Goal: Task Accomplishment & Management: Manage account settings

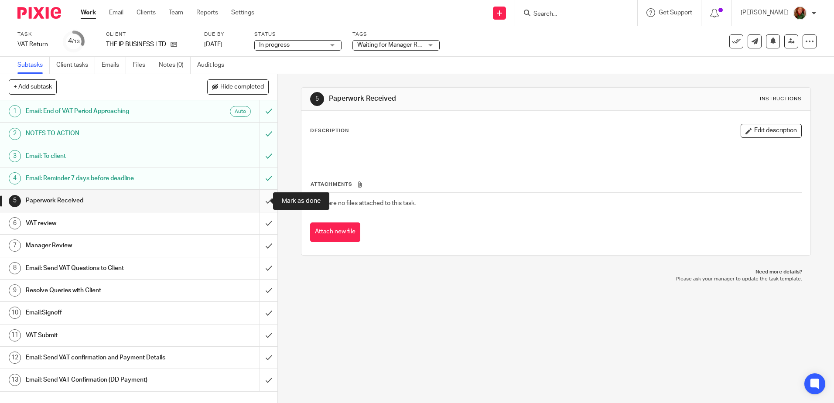
click at [262, 203] on input "submit" at bounding box center [138, 201] width 277 height 22
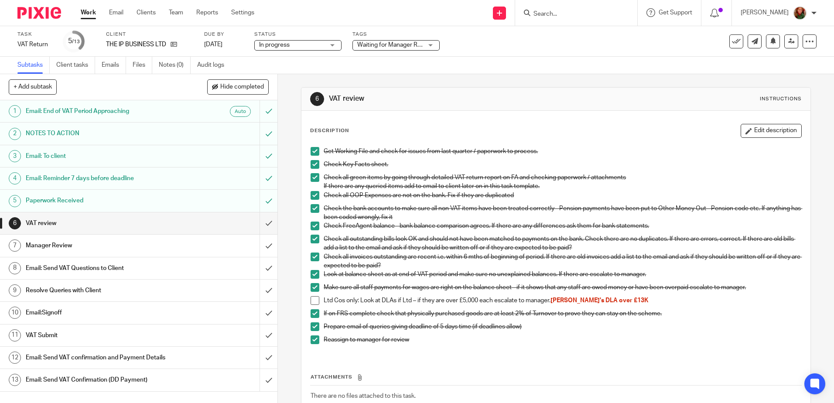
click at [109, 248] on h1 "Manager Review" at bounding box center [101, 245] width 150 height 13
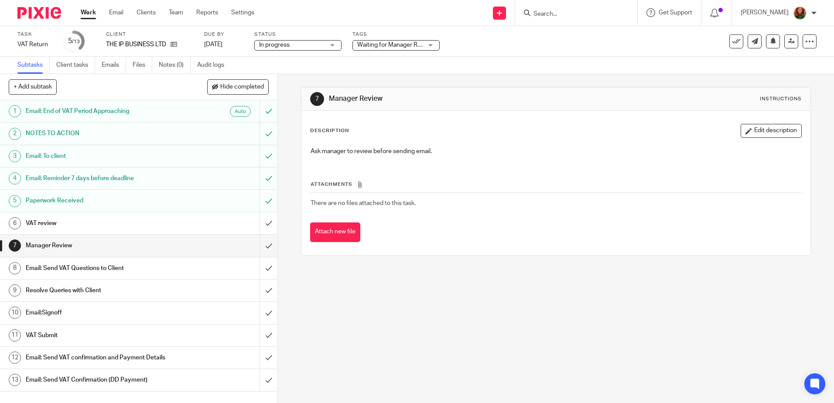
click at [139, 270] on h1 "Email: Send VAT Questions to Client" at bounding box center [101, 268] width 150 height 13
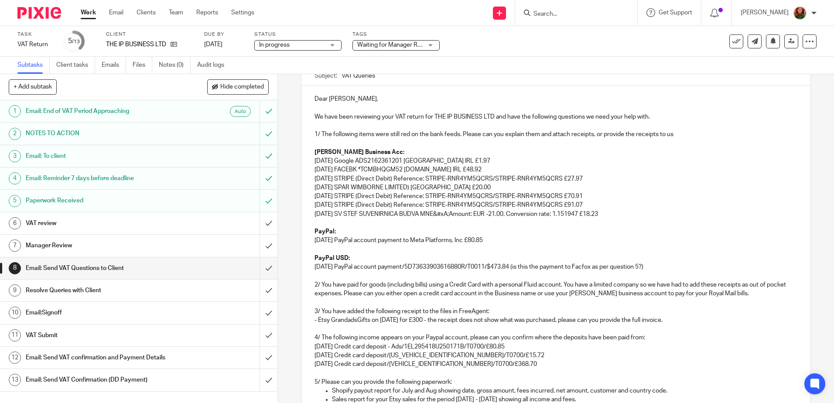
scroll to position [131, 0]
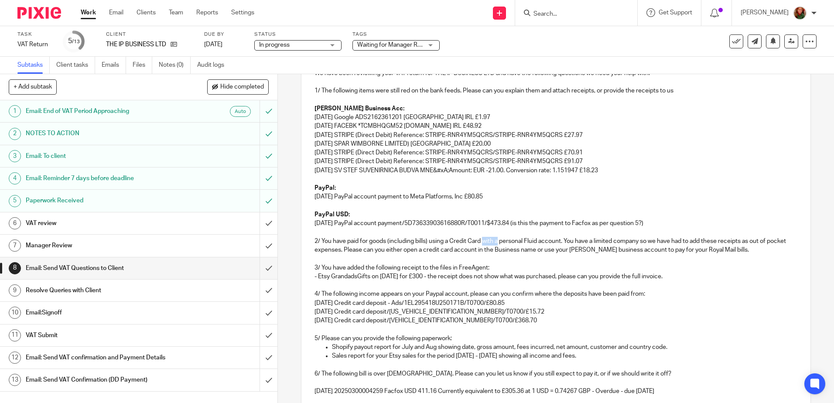
drag, startPoint x: 497, startPoint y: 242, endPoint x: 483, endPoint y: 242, distance: 14.4
click at [482, 242] on p "2/ You have paid for goods (including bills) using a Credit Card with a persona…" at bounding box center [555, 246] width 482 height 18
click at [448, 242] on p "2/ You have paid for goods (including bills) using a Credit Card with a persona…" at bounding box center [555, 246] width 482 height 18
drag, startPoint x: 495, startPoint y: 241, endPoint x: 511, endPoint y: 241, distance: 15.3
click at [511, 241] on p "2/ You have paid for goods (including bills) using a Fluid Credit Card with a p…" at bounding box center [555, 246] width 482 height 18
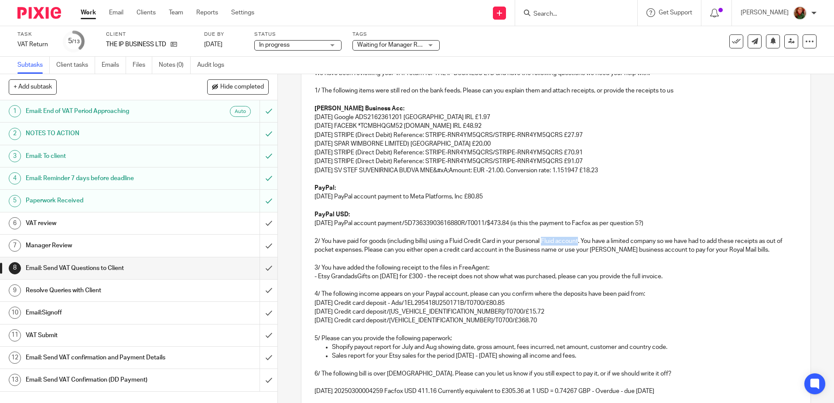
drag, startPoint x: 542, startPoint y: 240, endPoint x: 577, endPoint y: 241, distance: 34.9
click at [577, 241] on p "2/ You have paid for goods (including bills) using a Fluid Credit Card in your …" at bounding box center [555, 246] width 482 height 18
click at [560, 240] on p "2/ You have paid for goods (including bills) using a Fluid Credit Card in your …" at bounding box center [555, 246] width 482 height 18
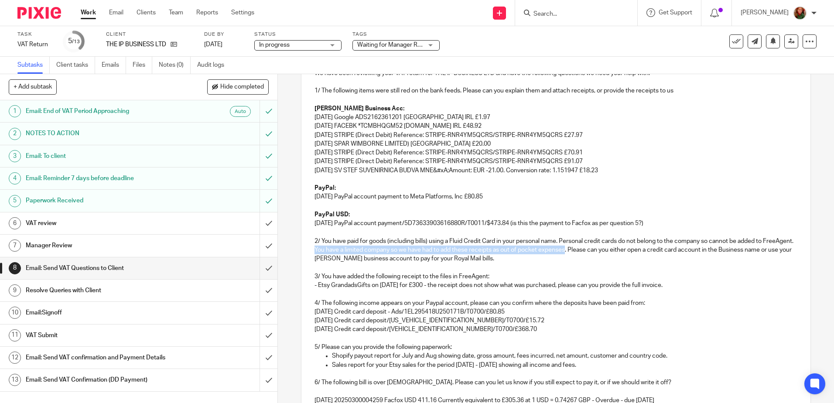
drag, startPoint x: 345, startPoint y: 250, endPoint x: 595, endPoint y: 249, distance: 250.3
click at [595, 249] on p "2/ You have paid for goods (including bills) using a Fluid Credit Card in your …" at bounding box center [555, 250] width 482 height 27
click at [437, 250] on p "2/ You have paid for goods (including bills) using a Fluid Credit Card in your …" at bounding box center [555, 250] width 482 height 27
drag, startPoint x: 656, startPoint y: 249, endPoint x: 687, endPoint y: 250, distance: 31.4
click at [687, 250] on p "2/ You have paid for goods (including bills) using a Fluid Credit Card in your …" at bounding box center [555, 250] width 482 height 27
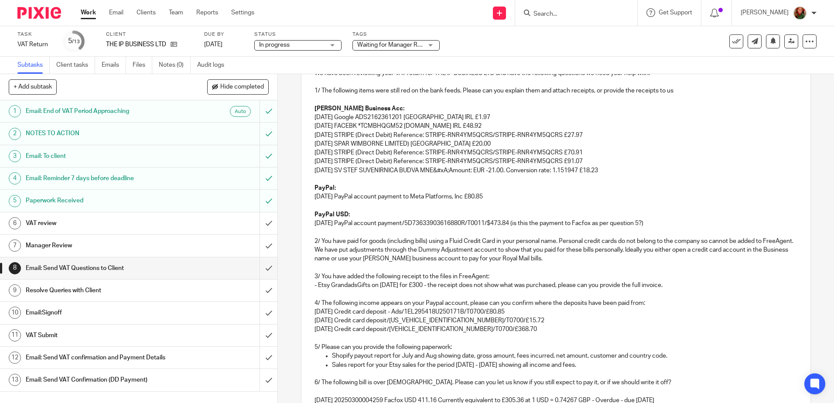
click at [705, 250] on p "2/ You have paid for goods (including bills) using a Fluid Credit Card in your …" at bounding box center [555, 250] width 482 height 27
drag, startPoint x: 481, startPoint y: 171, endPoint x: 442, endPoint y: 173, distance: 39.7
click at [442, 173] on p "26 Aug 25 SV STEF SUVENIRNICA BUDVA MNE&#xA;Amount: EUR -21.00. Conversion rate…" at bounding box center [555, 170] width 482 height 9
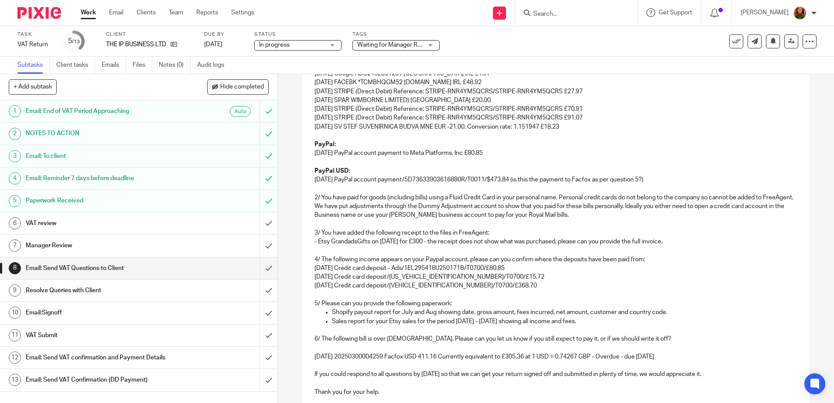
scroll to position [218, 0]
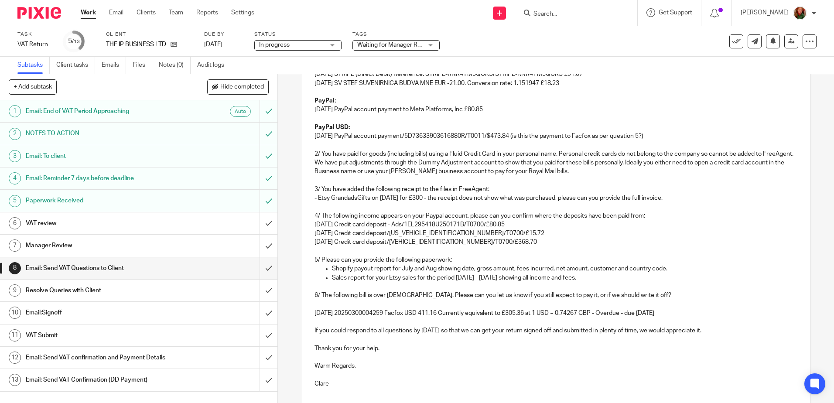
click at [644, 217] on p "4/ The following income appears on your Paypal account, please can you confirm …" at bounding box center [555, 216] width 482 height 9
click at [357, 198] on p "- Etsy GrandadsGifts on 29/07/25 for £300 - the receipt does not show what was …" at bounding box center [555, 198] width 482 height 9
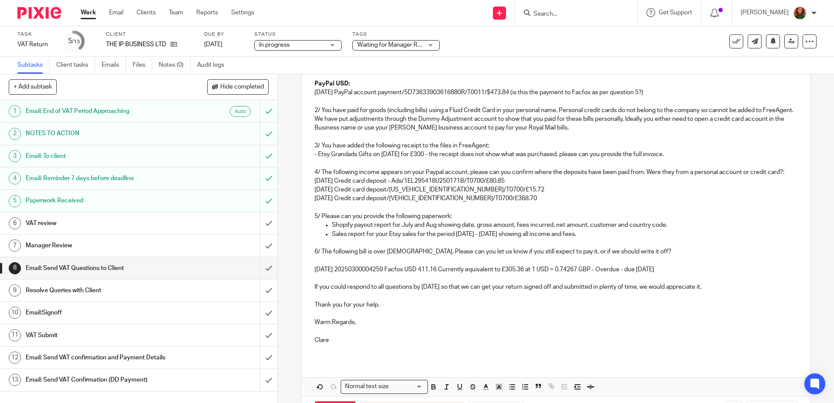
scroll to position [297, 0]
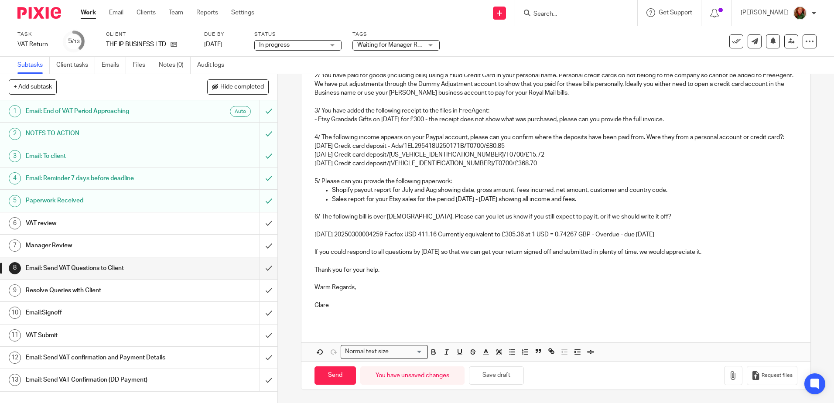
drag, startPoint x: 630, startPoint y: 236, endPoint x: 724, endPoint y: 233, distance: 93.8
click at [724, 233] on p "05 Mar 25 20250300004259 Facfox USD 411.16 Currently equivalent to £305.36 at 1…" at bounding box center [555, 234] width 482 height 9
drag, startPoint x: 421, startPoint y: 252, endPoint x: 474, endPoint y: 253, distance: 53.2
click at [474, 253] on p "If you could respond to all questions by Thursday 25th Sept so that we can get …" at bounding box center [555, 252] width 482 height 9
click at [430, 355] on icon "button" at bounding box center [434, 352] width 8 height 8
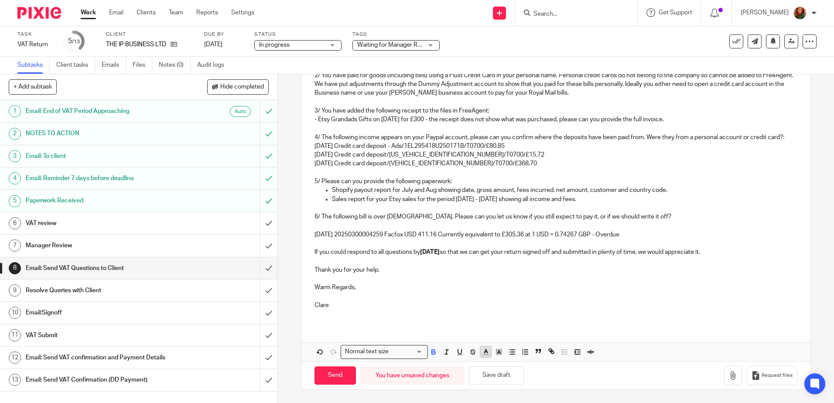
click at [484, 350] on polyline "button" at bounding box center [485, 350] width 3 height 3
click at [485, 373] on li "color:#D33115" at bounding box center [488, 372] width 7 height 7
click at [486, 259] on p at bounding box center [555, 260] width 482 height 9
click at [496, 377] on button "Save draft" at bounding box center [496, 375] width 55 height 19
click at [495, 380] on button "Save draft" at bounding box center [496, 375] width 55 height 19
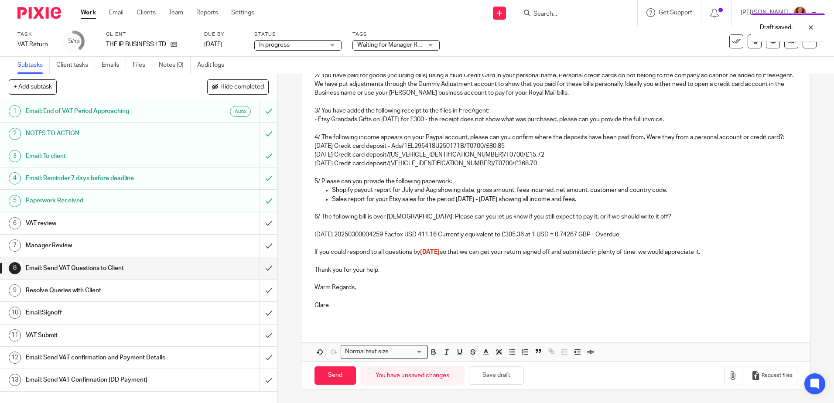
click at [407, 44] on span "Waiting for Manager Review" at bounding box center [395, 45] width 76 height 6
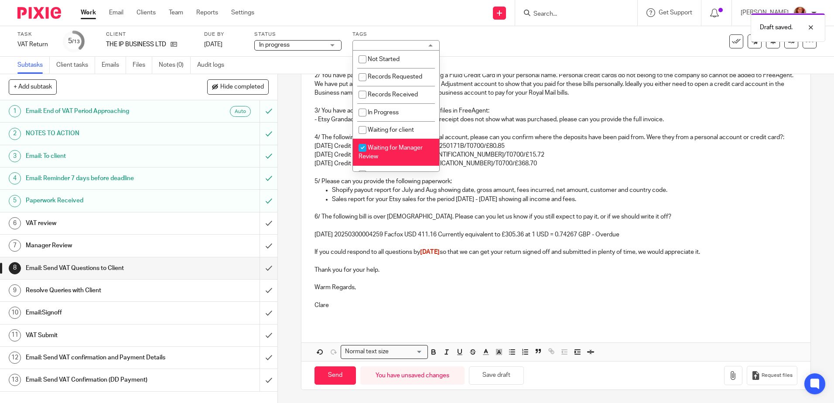
click at [392, 148] on span "Waiting for Manager Review" at bounding box center [390, 152] width 64 height 15
checkbox input "false"
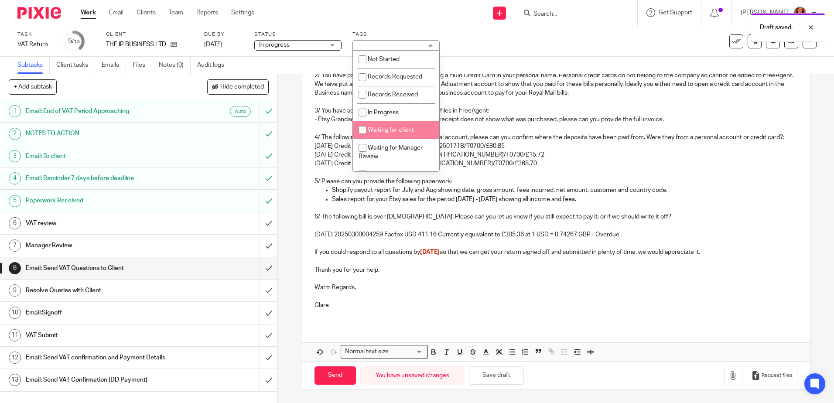
click at [393, 132] on span "Waiting for client" at bounding box center [391, 130] width 46 height 6
checkbox input "true"
click at [496, 46] on div "Task VAT Return Save VAT Return 5 /13 Client THE IP BUSINESS LTD Due by 6 Oct 2…" at bounding box center [350, 41] width 666 height 21
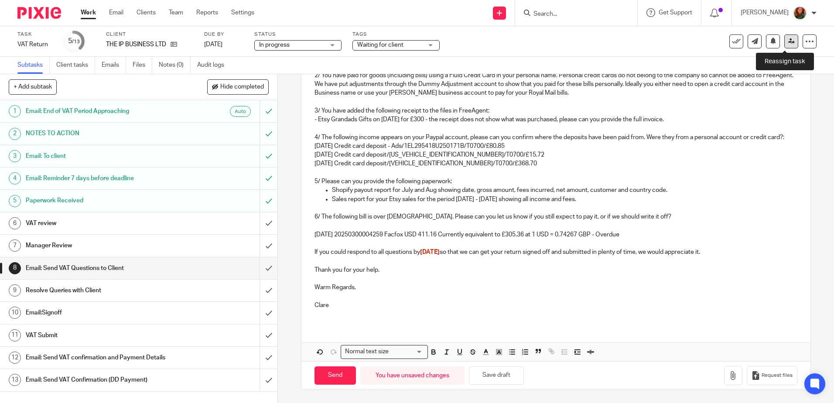
click at [784, 45] on link at bounding box center [791, 41] width 14 height 14
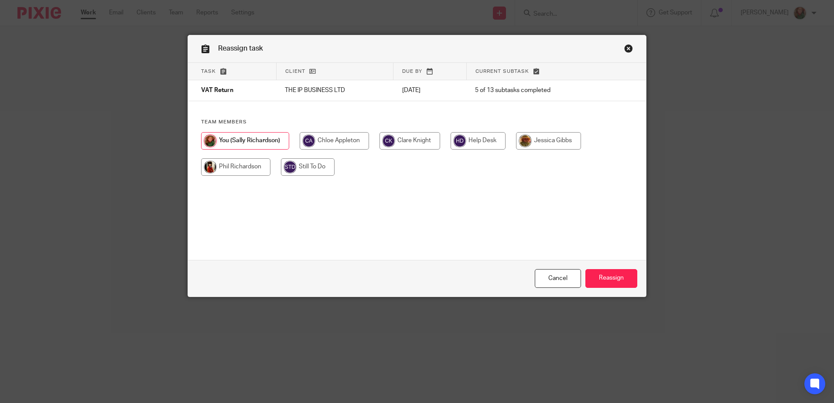
click at [393, 143] on input "radio" at bounding box center [409, 140] width 61 height 17
radio input "true"
click at [608, 280] on input "Reassign" at bounding box center [611, 278] width 52 height 19
